Goal: Transaction & Acquisition: Purchase product/service

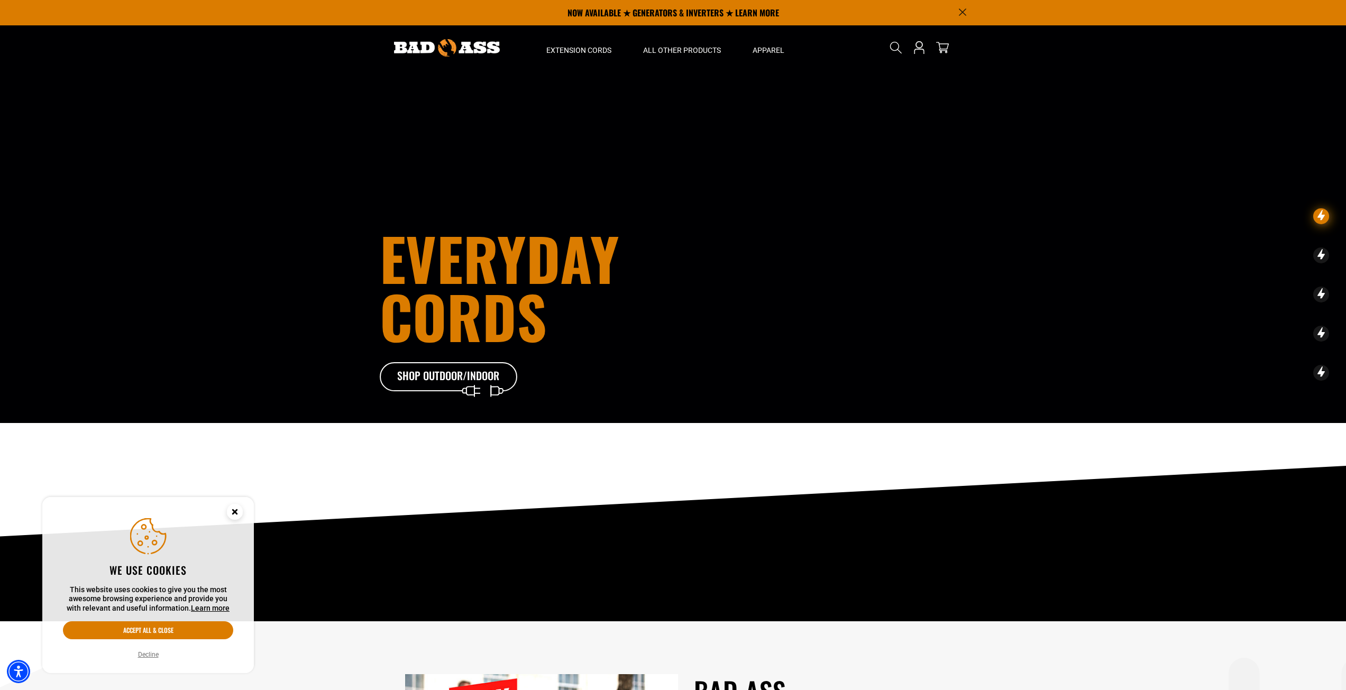
click at [152, 655] on button "Decline" at bounding box center [148, 654] width 27 height 11
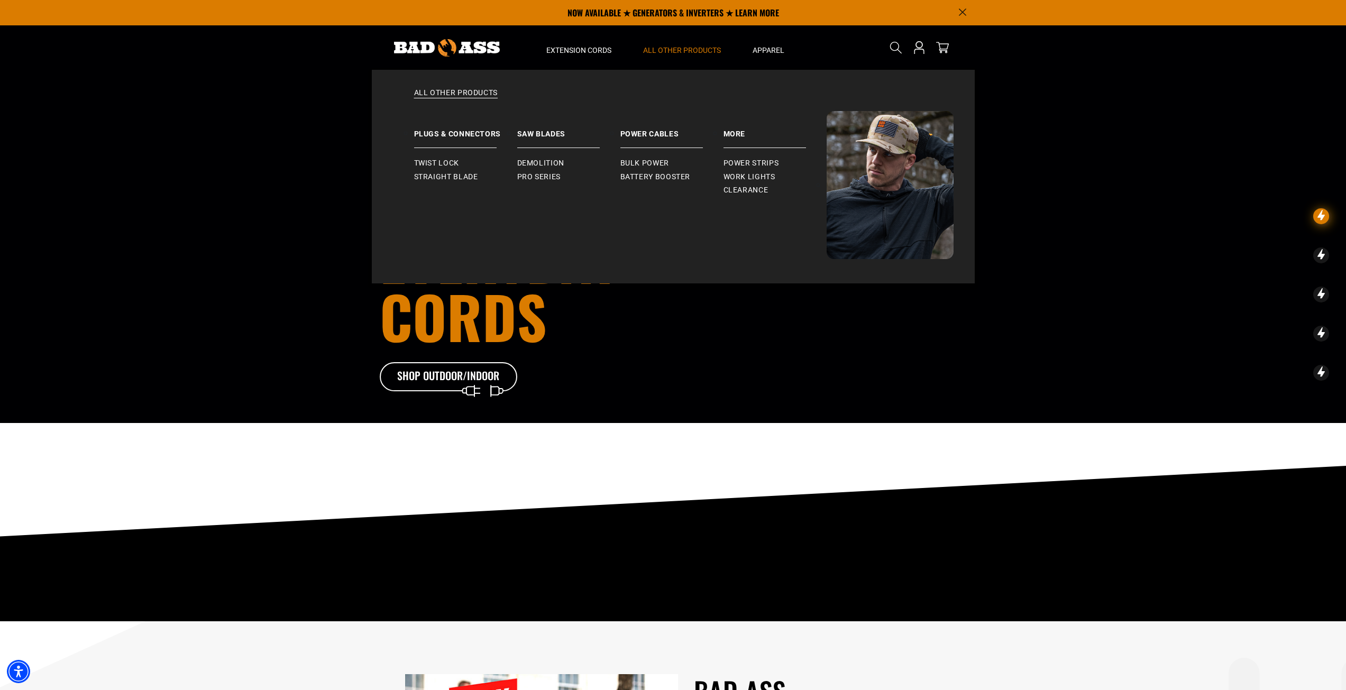
click at [665, 45] on span "All Other Products" at bounding box center [682, 50] width 78 height 10
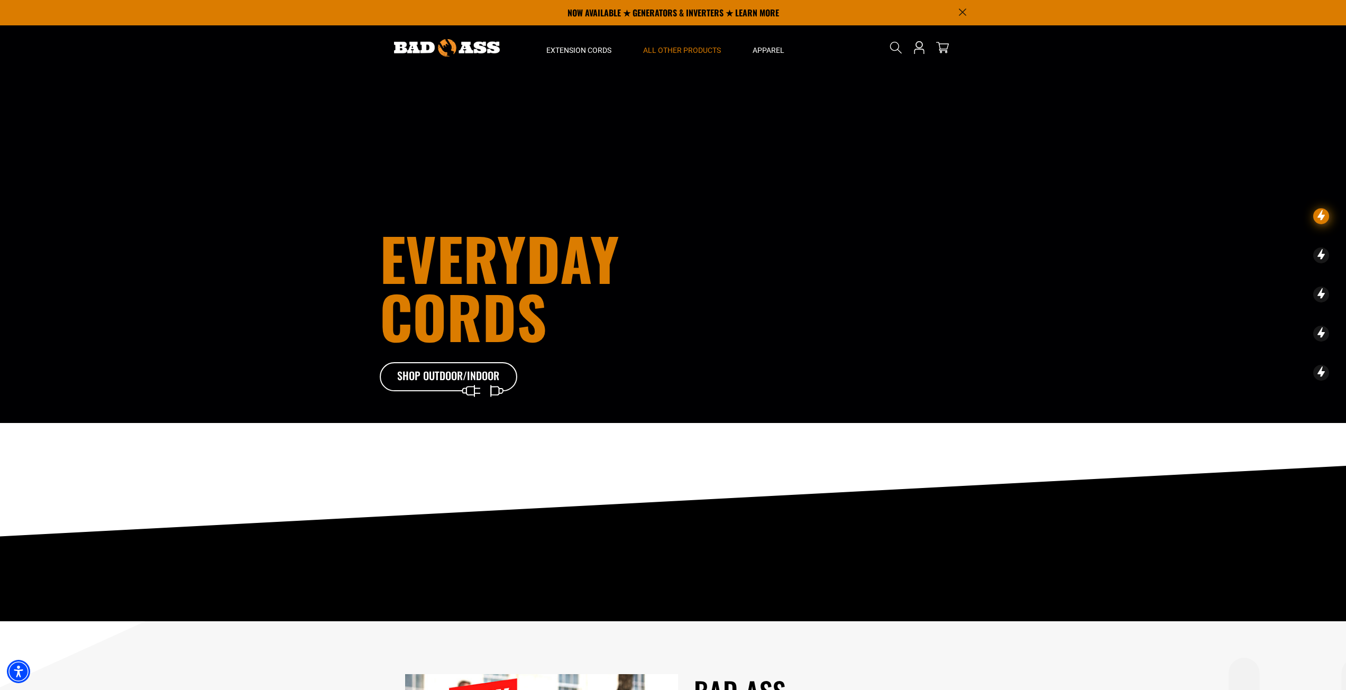
click at [665, 45] on span "All Other Products" at bounding box center [682, 50] width 78 height 10
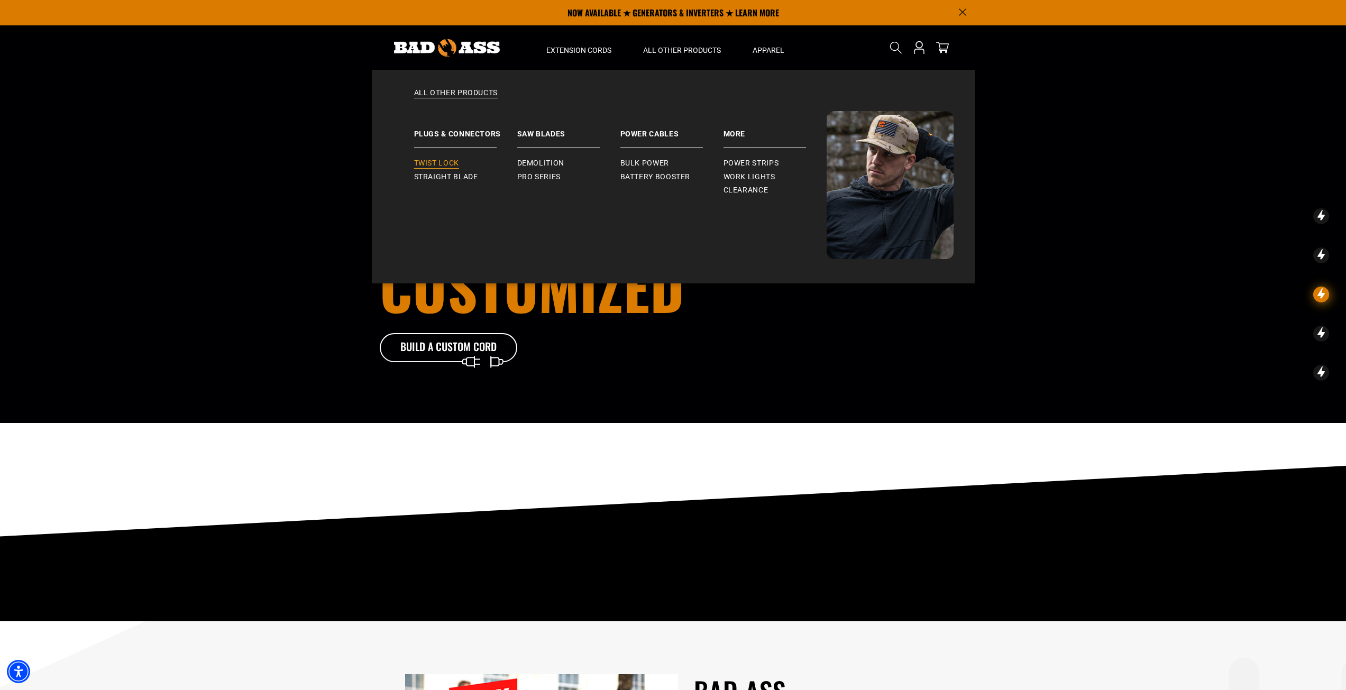
click at [439, 161] on span "Twist Lock" at bounding box center [436, 164] width 45 height 10
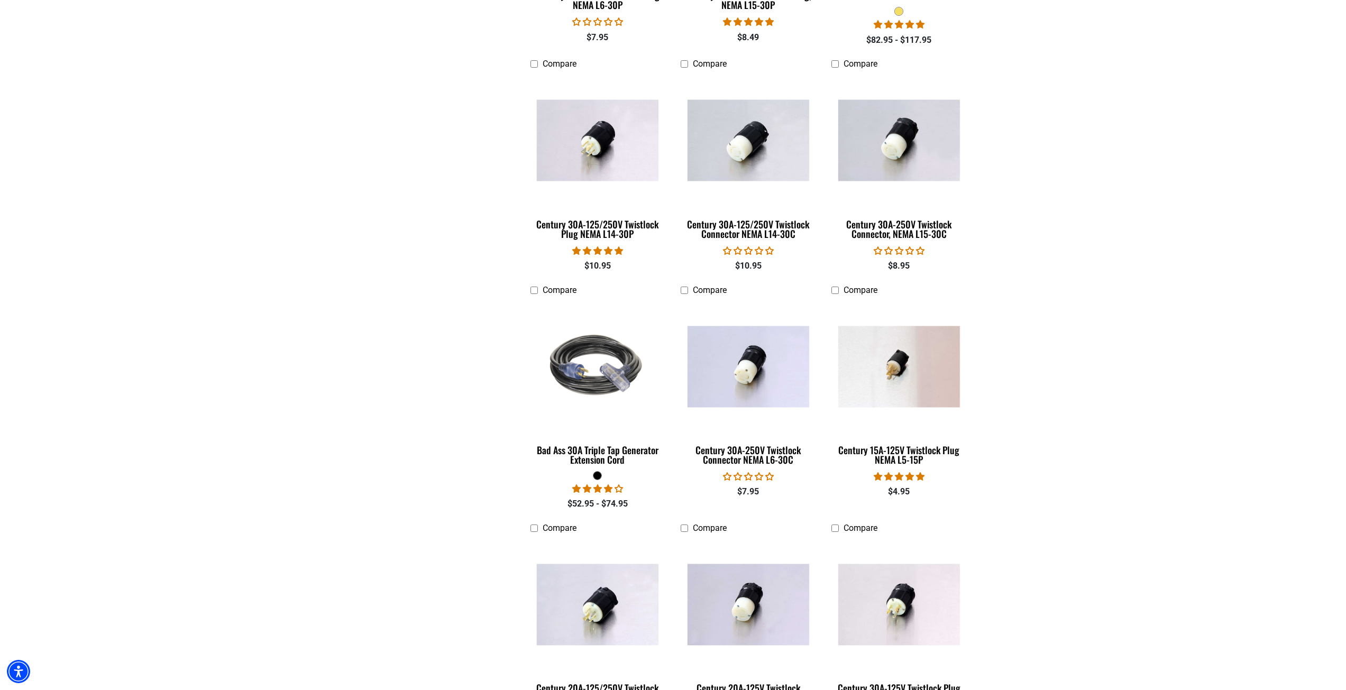
scroll to position [634, 0]
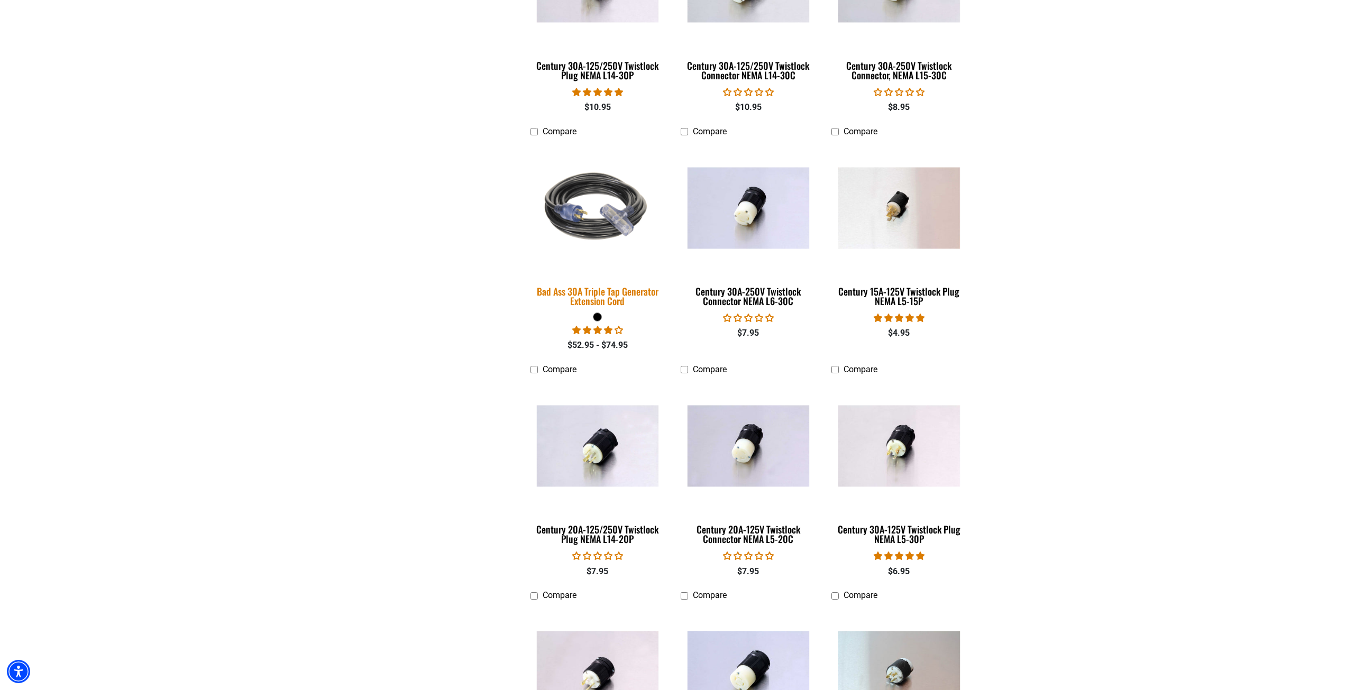
click at [598, 192] on img at bounding box center [597, 207] width 148 height 135
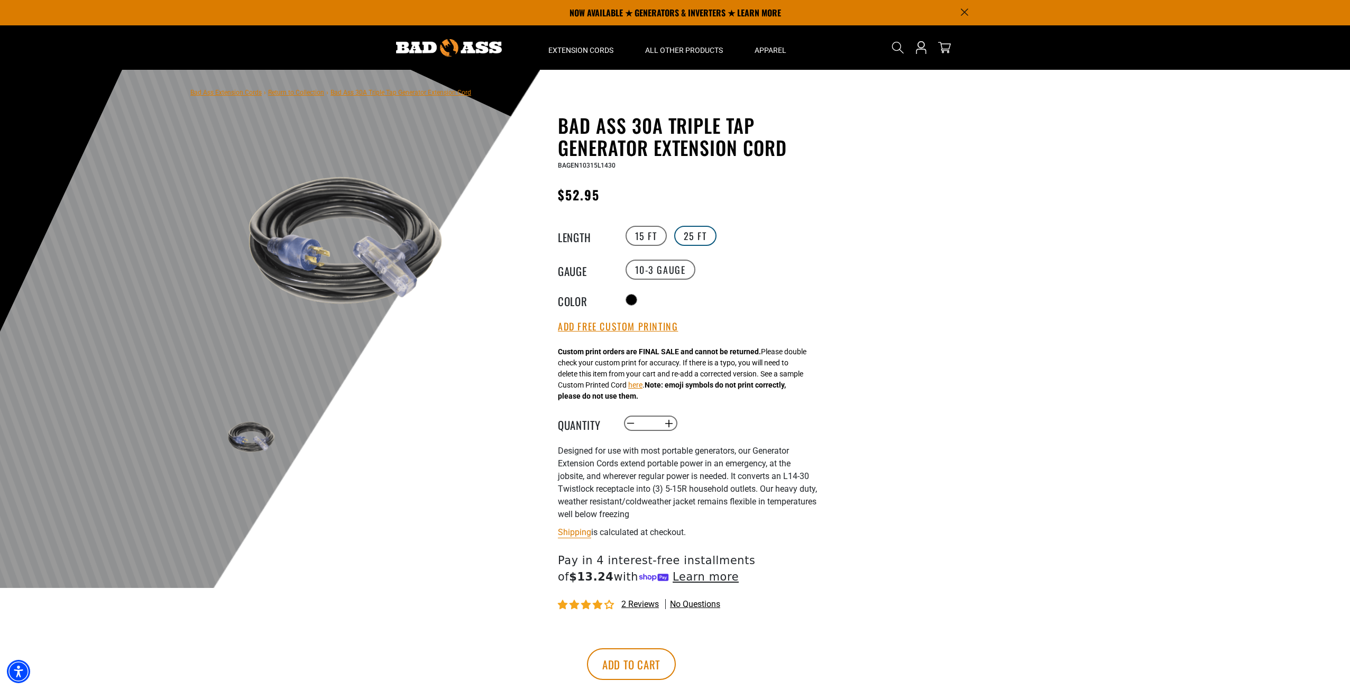
click at [696, 231] on label "25 FT" at bounding box center [695, 236] width 42 height 20
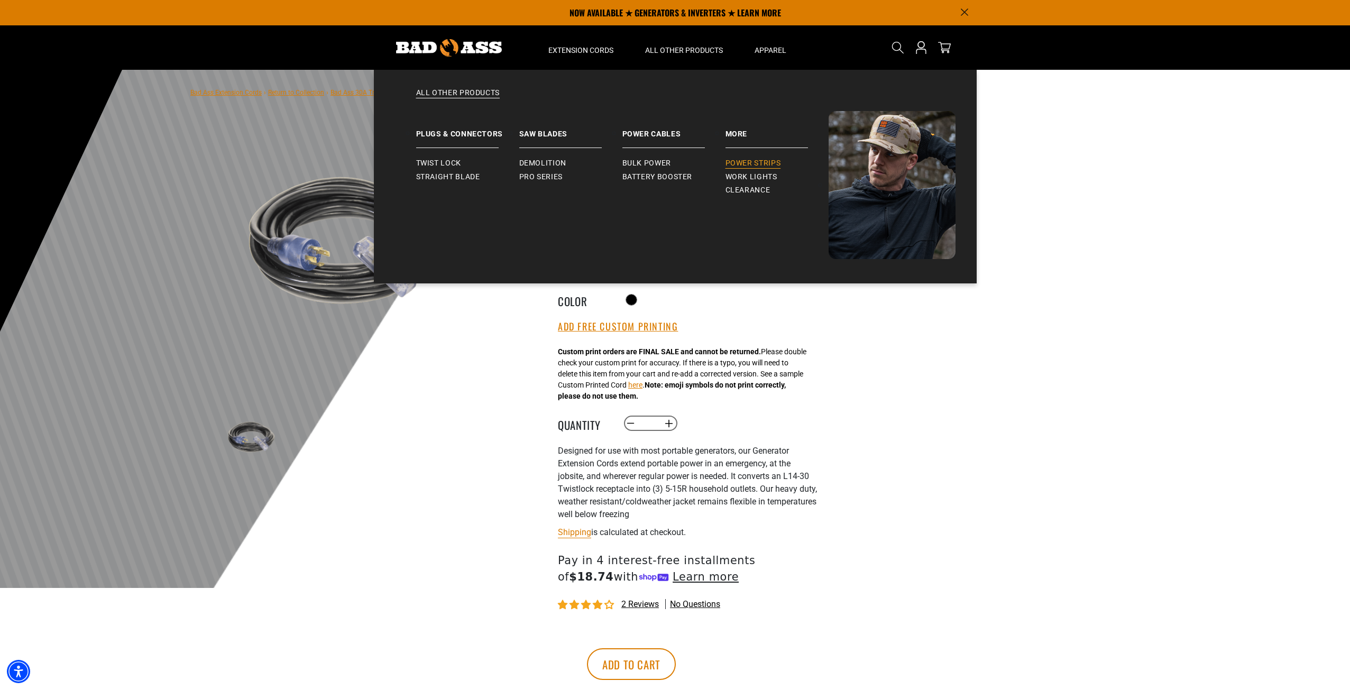
click at [759, 159] on span "Power Strips" at bounding box center [753, 164] width 56 height 10
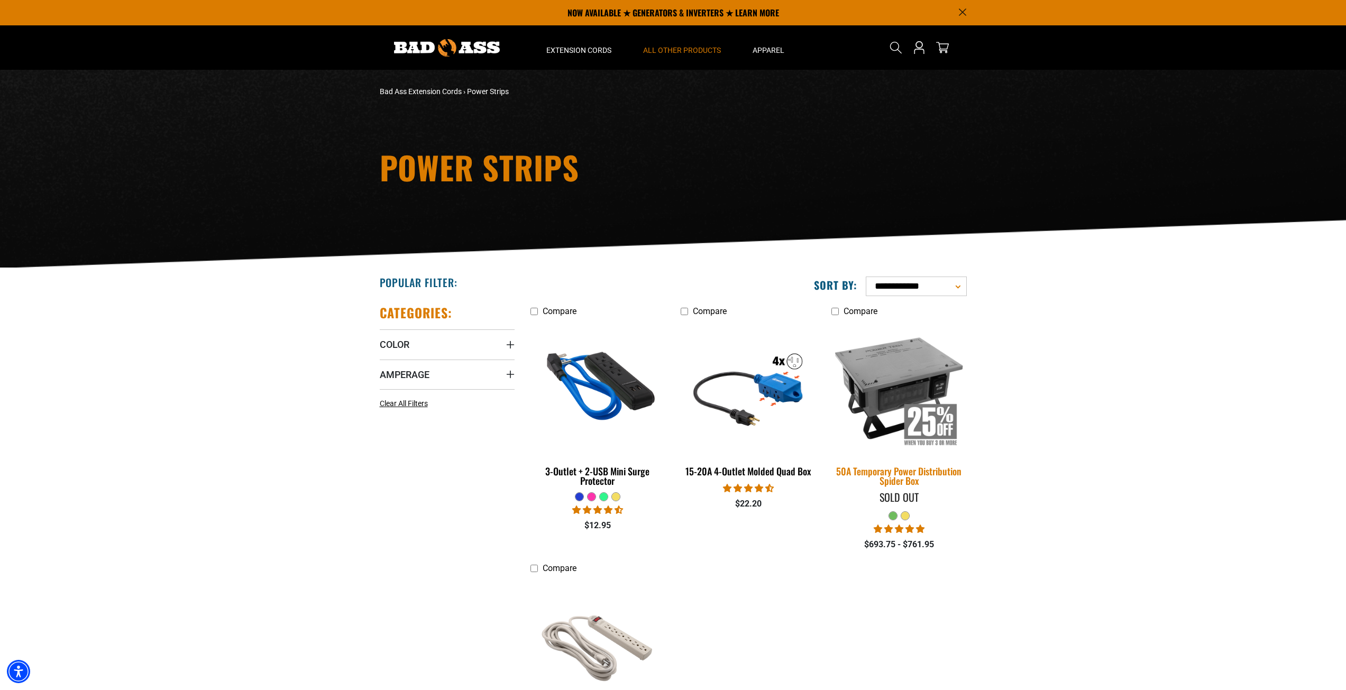
click at [896, 378] on img at bounding box center [899, 387] width 148 height 135
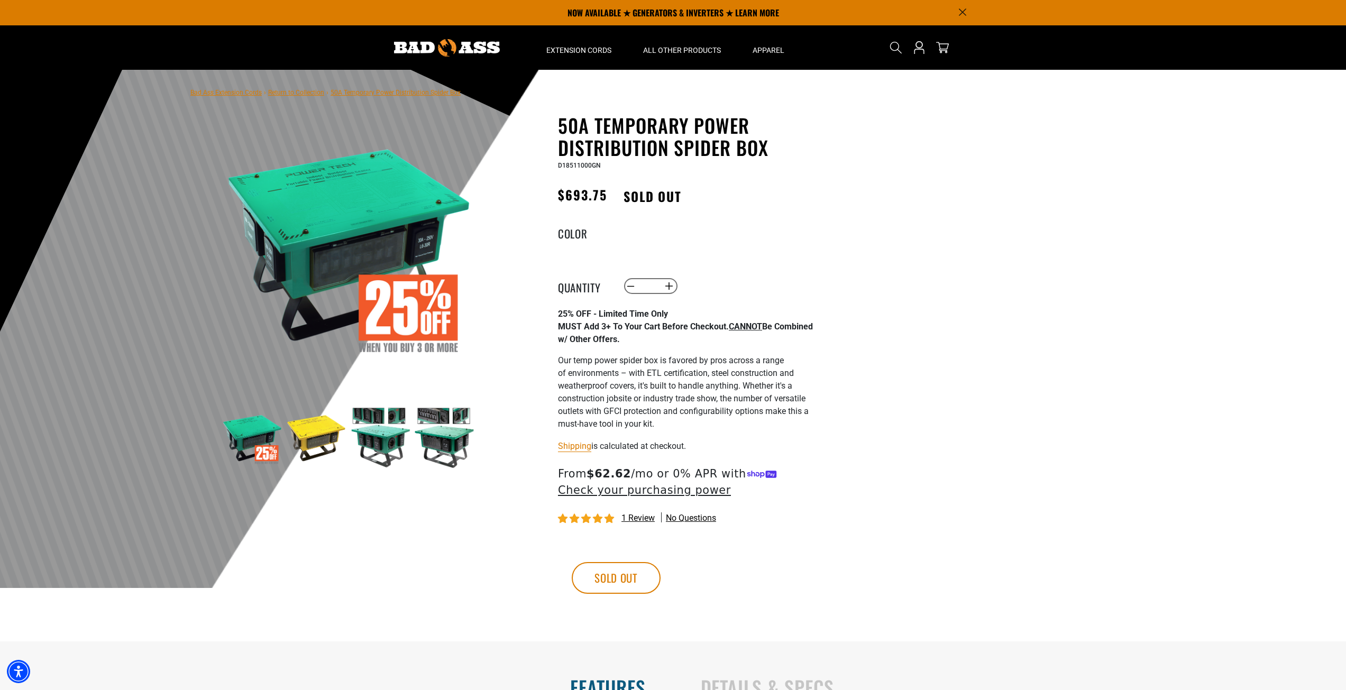
click at [329, 436] on img at bounding box center [316, 437] width 61 height 61
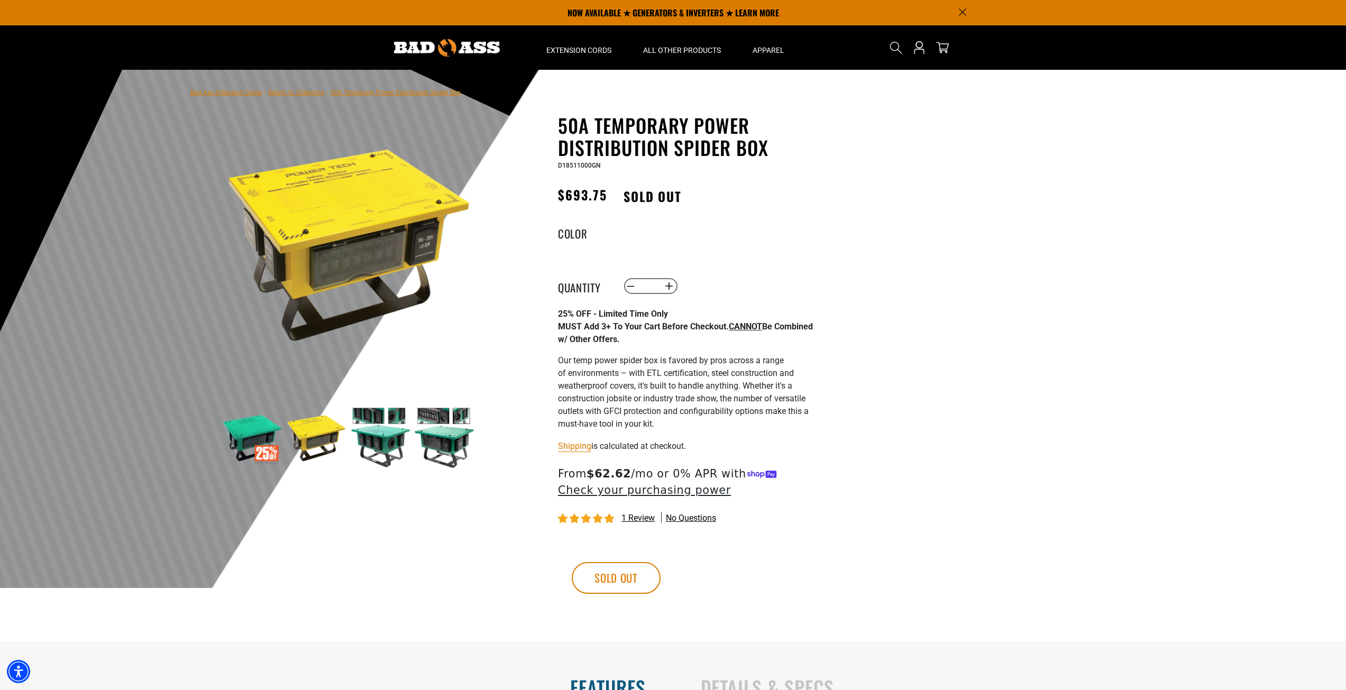
click at [374, 440] on img at bounding box center [379, 437] width 61 height 61
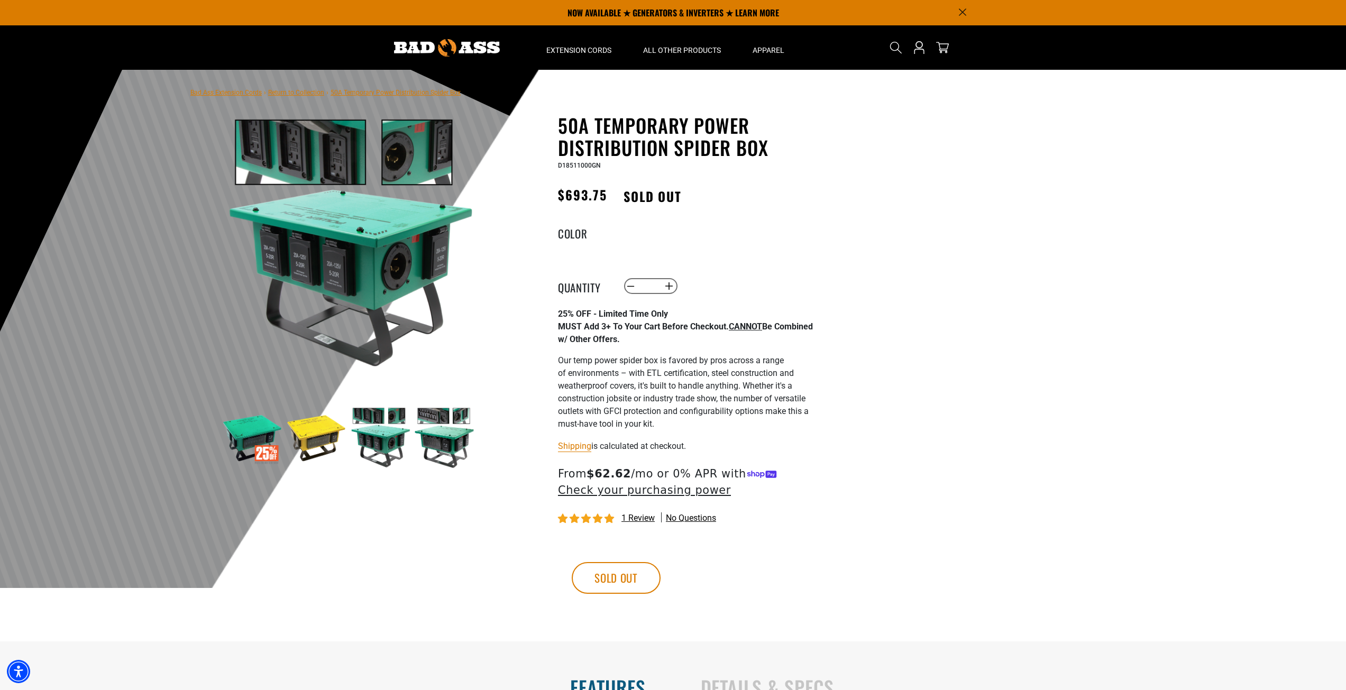
click at [430, 437] on img at bounding box center [443, 437] width 61 height 61
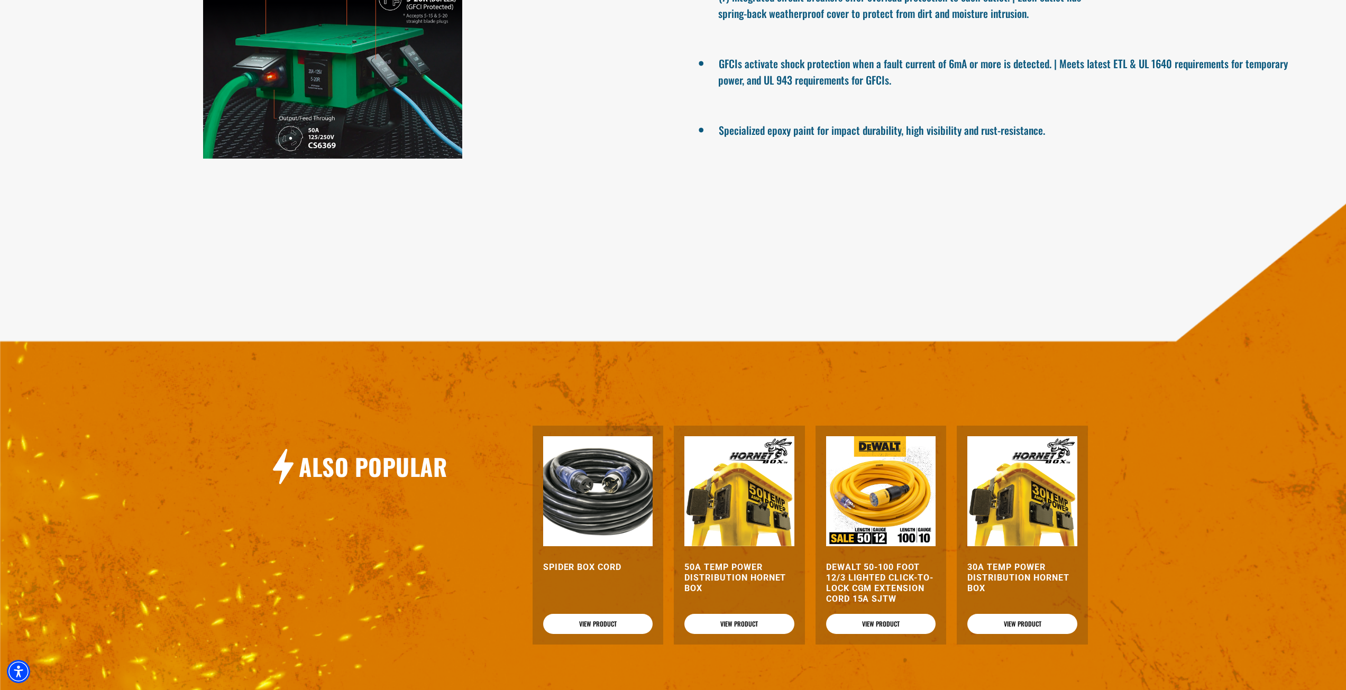
scroll to position [899, 0]
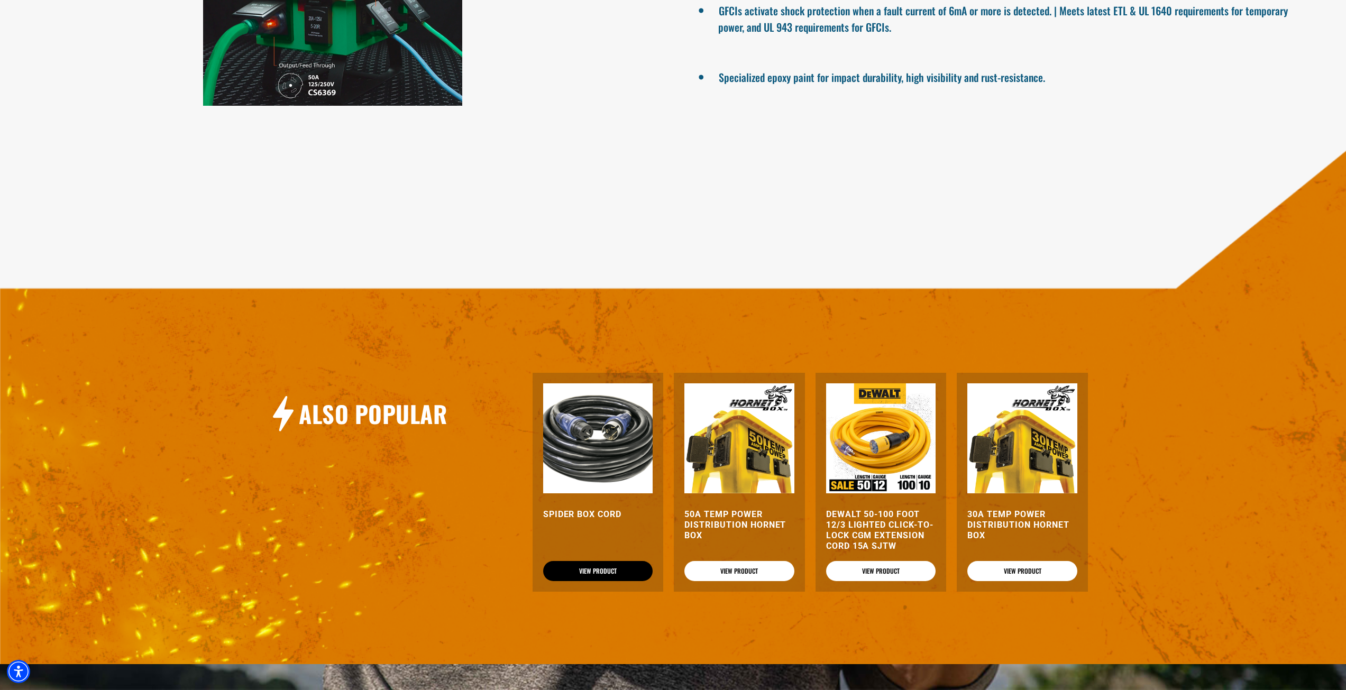
click at [606, 569] on link "View Product" at bounding box center [598, 571] width 110 height 20
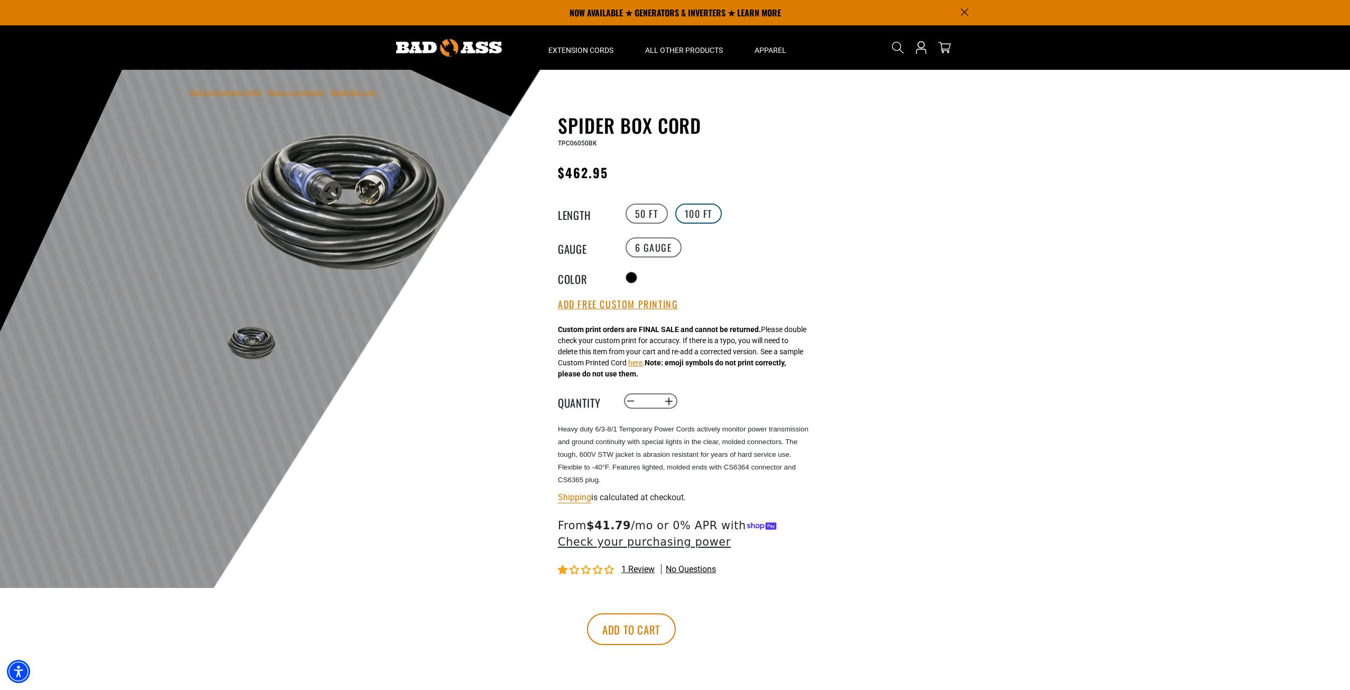
click at [689, 209] on label "100 FT" at bounding box center [698, 214] width 47 height 20
